Goal: Information Seeking & Learning: Find specific page/section

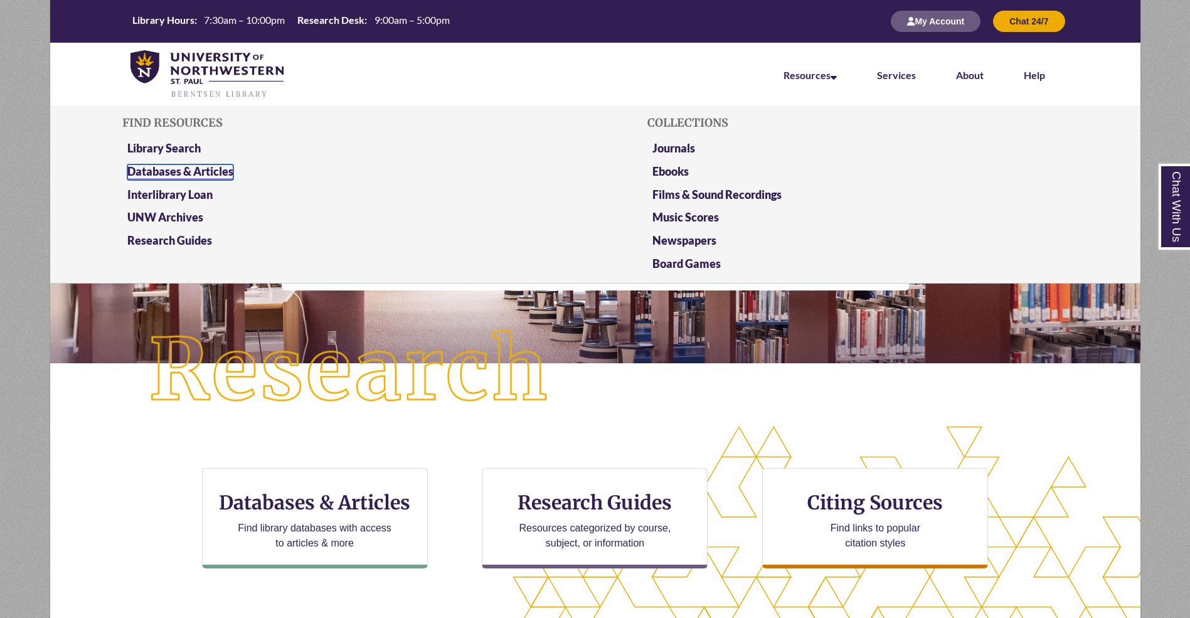
click at [194, 164] on link "Databases & Articles" at bounding box center [180, 172] width 106 height 16
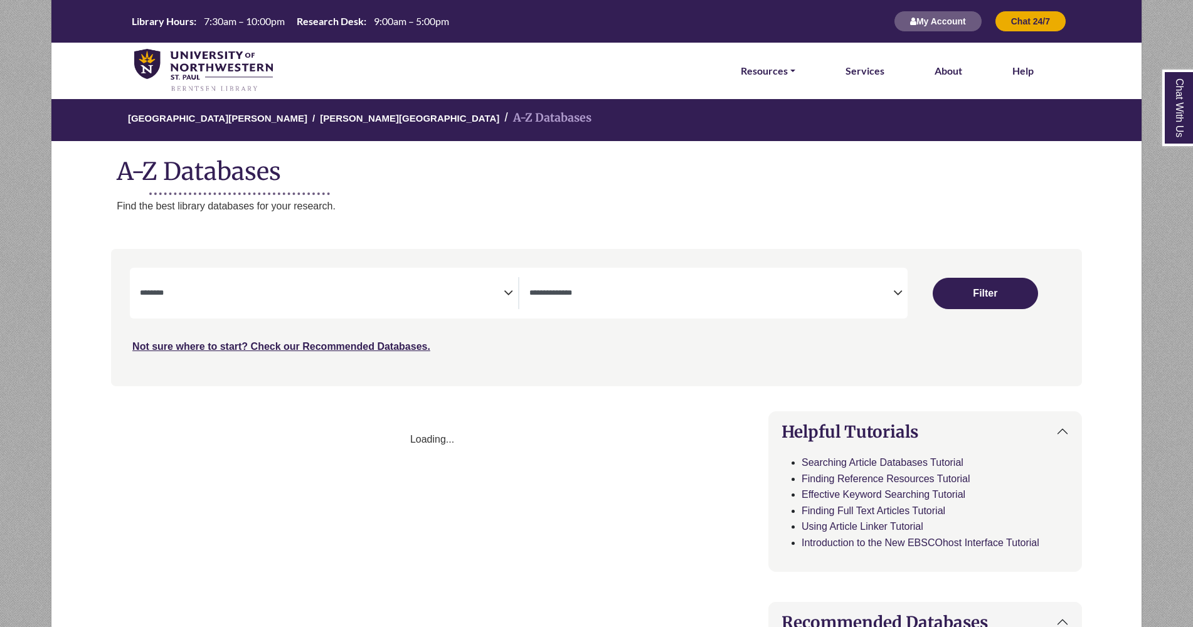
select select "Database Subject Filter"
select select "Database Types Filter"
select select "Database Subject Filter"
select select "Database Types Filter"
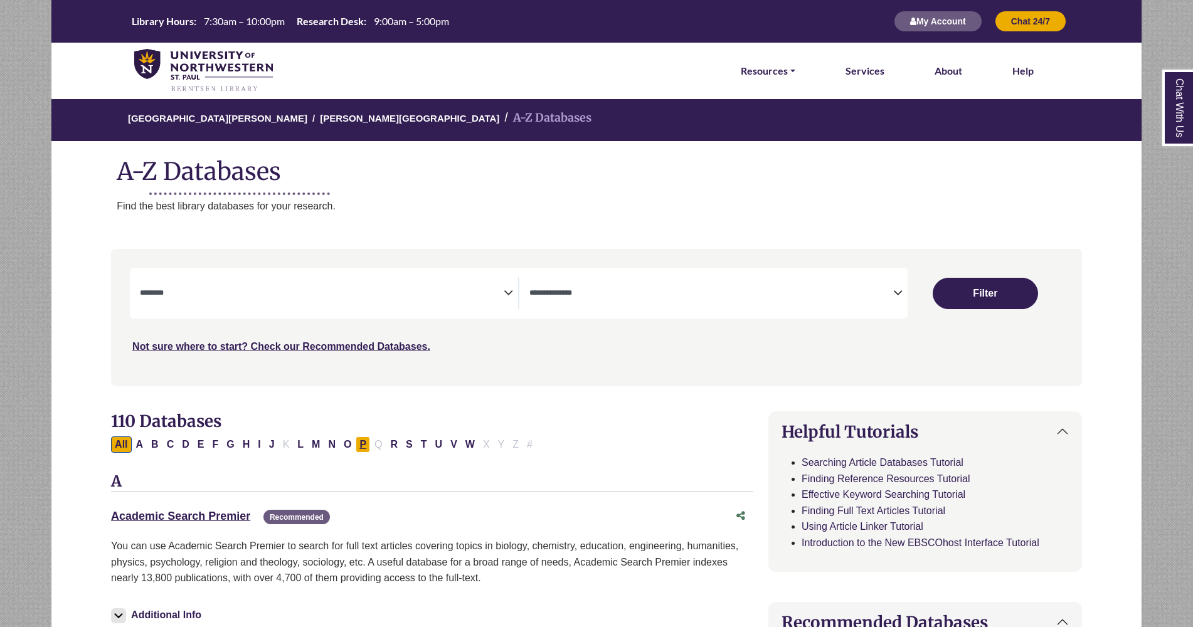
click at [356, 444] on button "P" at bounding box center [363, 445] width 14 height 16
select select "Database Subject Filter"
select select "Database Types Filter"
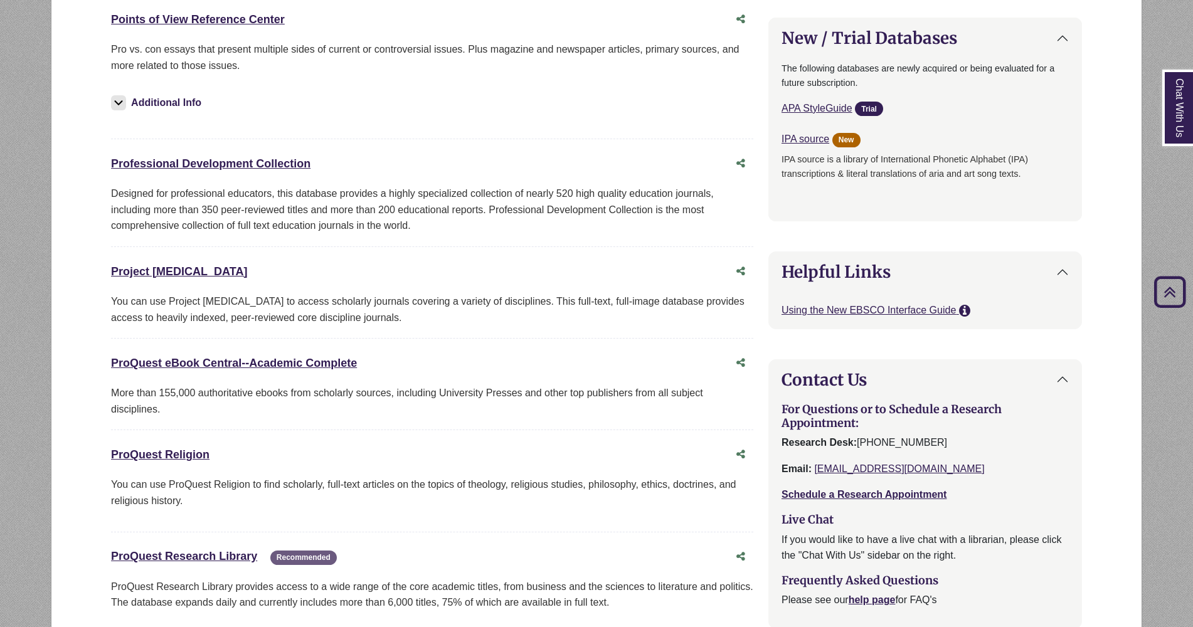
scroll to position [911, 0]
click at [254, 363] on link "ProQuest eBook Central--Academic Complete This link opens in a new window" at bounding box center [234, 362] width 246 height 13
